Goal: Task Accomplishment & Management: Use online tool/utility

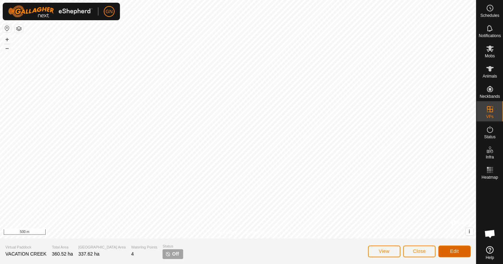
click at [444, 250] on button "Edit" at bounding box center [454, 252] width 32 height 12
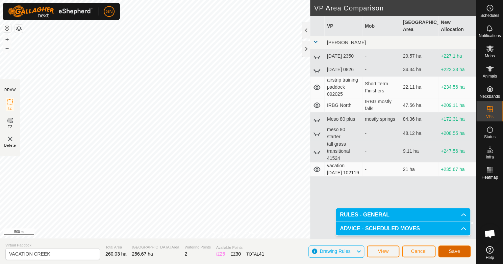
click at [448, 252] on button "Save" at bounding box center [454, 252] width 32 height 12
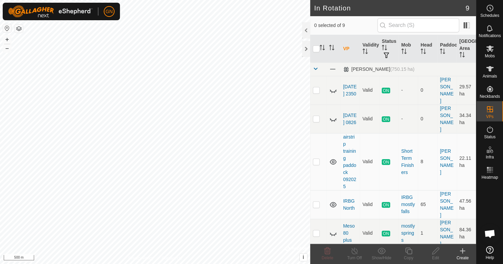
scroll to position [141, 0]
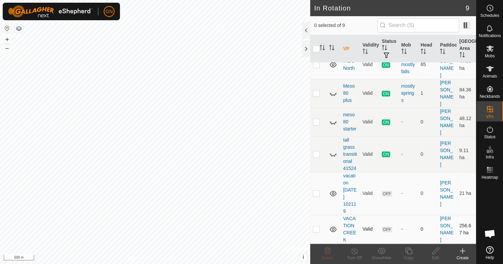
click at [314, 230] on p-checkbox at bounding box center [316, 229] width 7 height 5
click at [316, 229] on p-checkbox at bounding box center [316, 229] width 7 height 5
checkbox input "false"
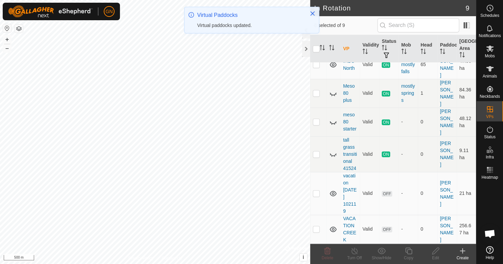
scroll to position [0, 0]
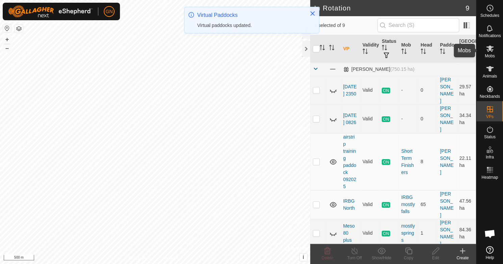
click at [488, 50] on icon at bounding box center [490, 49] width 8 height 8
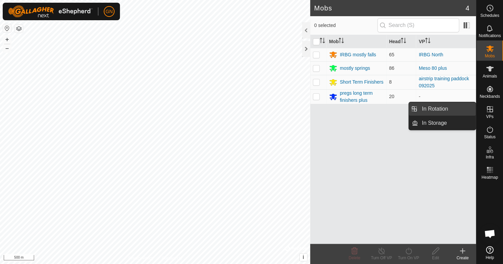
click at [457, 109] on link "In Rotation" at bounding box center [447, 109] width 58 height 14
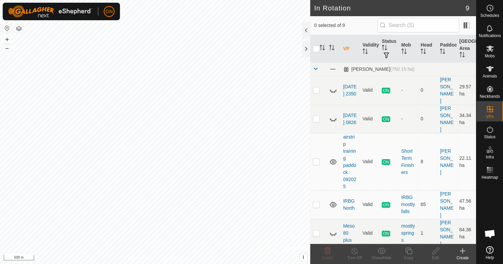
scroll to position [141, 0]
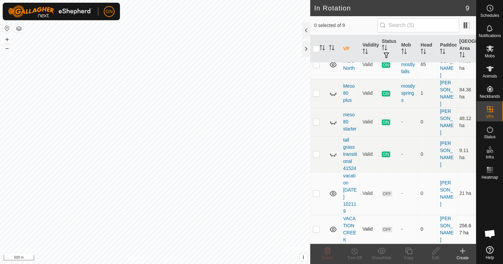
click at [316, 229] on p-checkbox at bounding box center [316, 229] width 7 height 5
checkbox input "true"
click at [304, 47] on div at bounding box center [306, 49] width 8 height 16
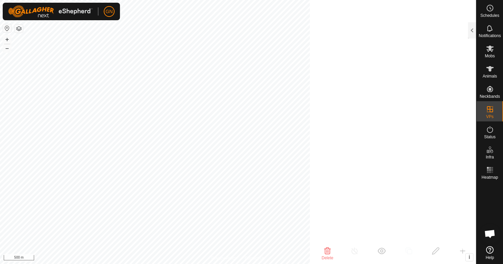
scroll to position [440, 0]
click at [491, 51] on icon at bounding box center [489, 49] width 7 height 6
click at [470, 32] on div at bounding box center [472, 30] width 8 height 16
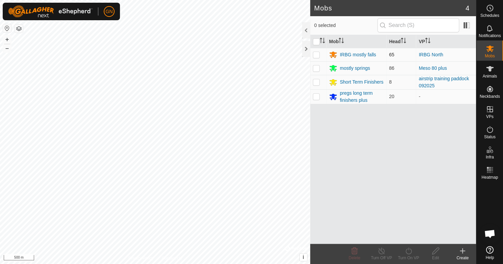
click at [317, 54] on p-checkbox at bounding box center [316, 54] width 7 height 5
checkbox input "true"
click at [316, 70] on p-checkbox at bounding box center [316, 68] width 7 height 5
checkbox input "true"
click at [407, 253] on icon at bounding box center [408, 251] width 8 height 8
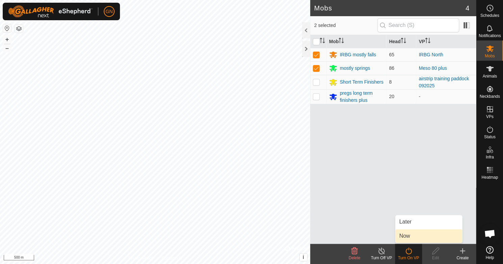
click at [402, 234] on link "Now" at bounding box center [428, 237] width 67 height 14
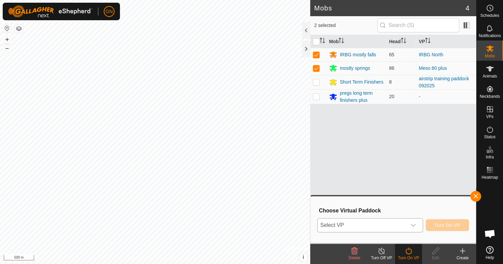
click at [414, 225] on icon "dropdown trigger" at bounding box center [412, 225] width 5 height 5
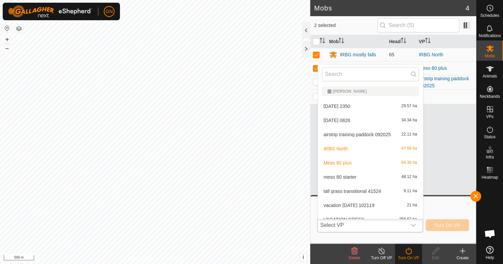
scroll to position [7, 0]
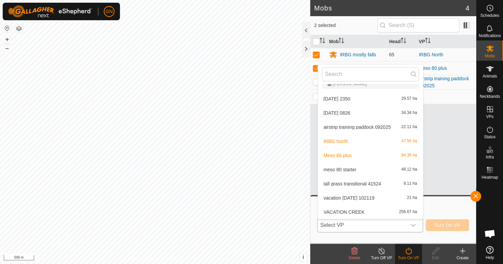
click at [345, 210] on li "VACATION CREEK 256.67 ha" at bounding box center [370, 213] width 105 height 14
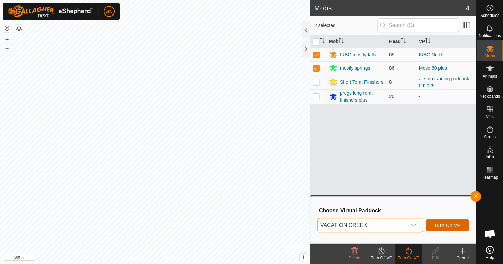
click at [456, 225] on span "Turn On VP" at bounding box center [447, 225] width 26 height 5
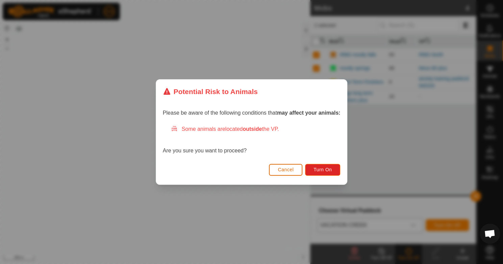
click at [286, 170] on span "Cancel" at bounding box center [286, 169] width 16 height 5
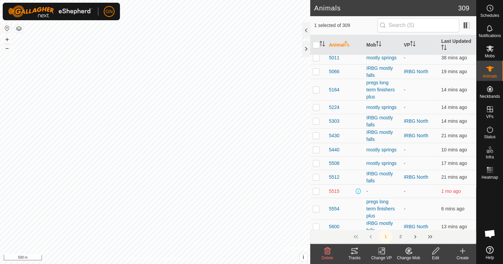
scroll to position [1523, 0]
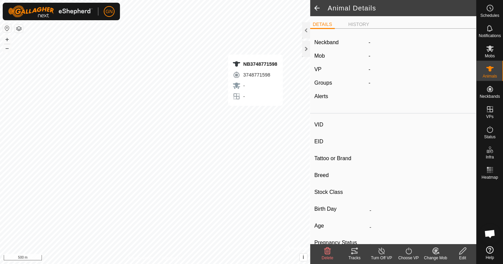
type input "NB3748771598"
type input "-"
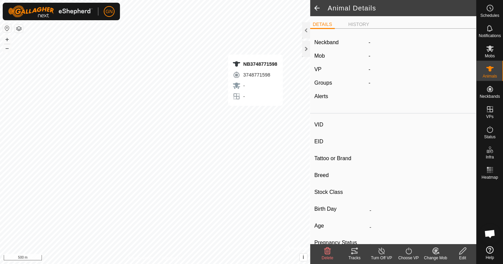
type input "0 kg"
type input "-"
click at [303, 45] on div at bounding box center [306, 49] width 8 height 16
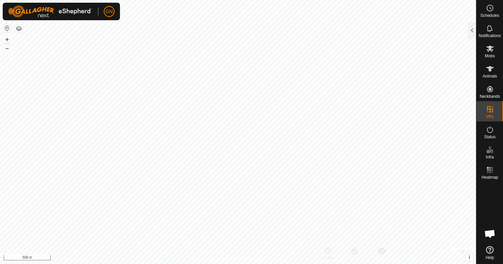
scroll to position [1213, 0]
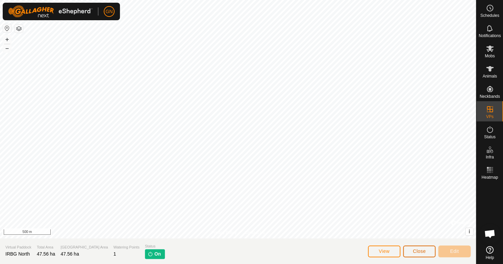
click at [420, 250] on span "Close" at bounding box center [419, 251] width 13 height 5
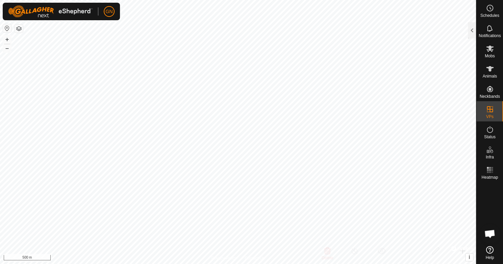
checkbox input "true"
click at [491, 53] on es-mob-svg-icon at bounding box center [490, 48] width 12 height 11
click at [471, 29] on div at bounding box center [472, 30] width 8 height 16
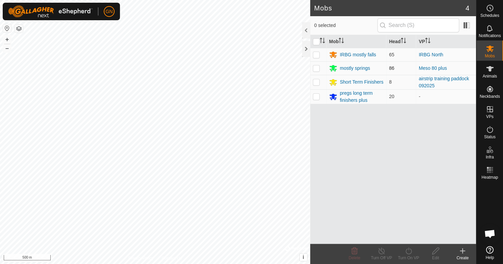
click at [317, 69] on p-checkbox at bounding box center [316, 68] width 7 height 5
checkbox input "true"
click at [409, 251] on icon at bounding box center [408, 251] width 8 height 8
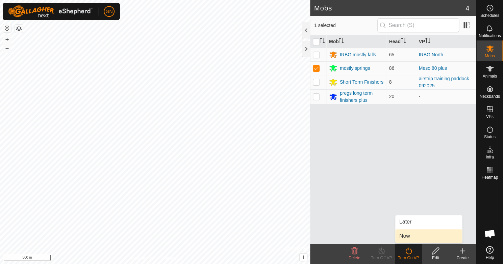
click at [405, 238] on link "Now" at bounding box center [428, 237] width 67 height 14
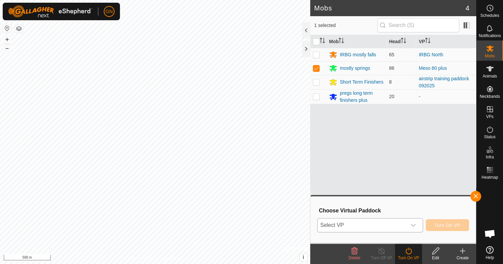
click at [413, 225] on icon "dropdown trigger" at bounding box center [412, 225] width 5 height 5
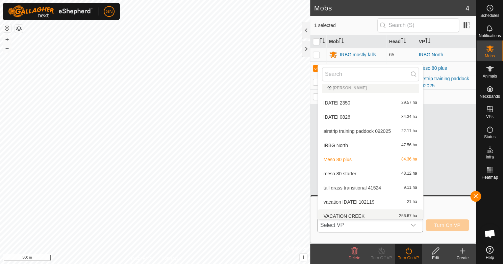
scroll to position [7, 0]
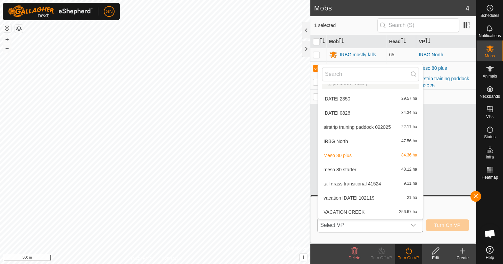
click at [361, 210] on li "VACATION CREEK 256.67 ha" at bounding box center [370, 213] width 105 height 14
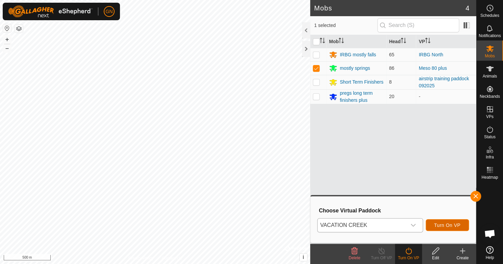
click at [458, 224] on span "Turn On VP" at bounding box center [447, 225] width 26 height 5
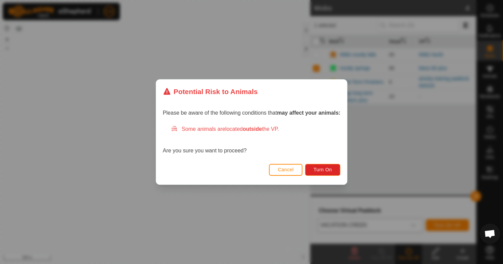
click at [289, 170] on span "Cancel" at bounding box center [286, 169] width 16 height 5
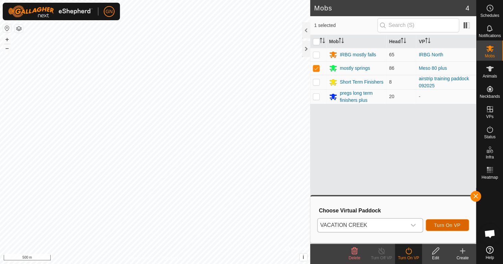
click at [446, 223] on button "Turn On VP" at bounding box center [446, 225] width 43 height 12
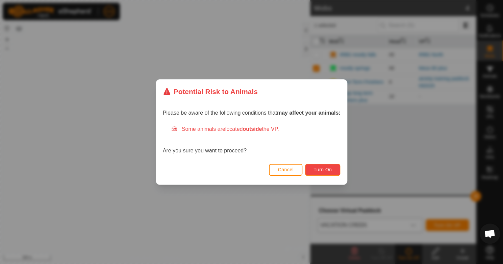
click at [316, 167] on button "Turn On" at bounding box center [322, 170] width 35 height 12
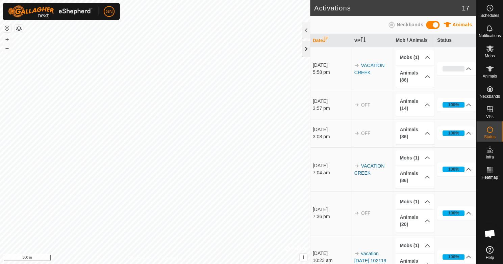
click at [304, 50] on div at bounding box center [306, 49] width 8 height 16
